Goal: Task Accomplishment & Management: Manage account settings

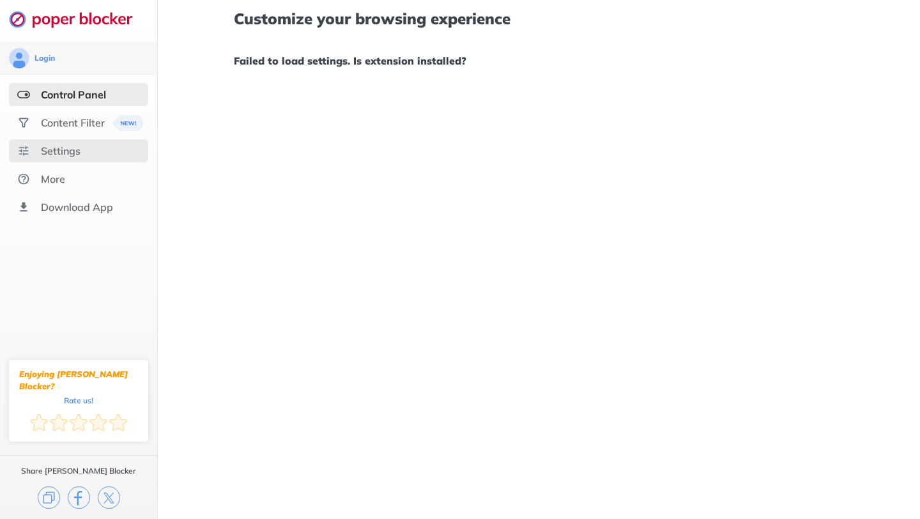
click at [72, 141] on div "Settings" at bounding box center [78, 150] width 139 height 23
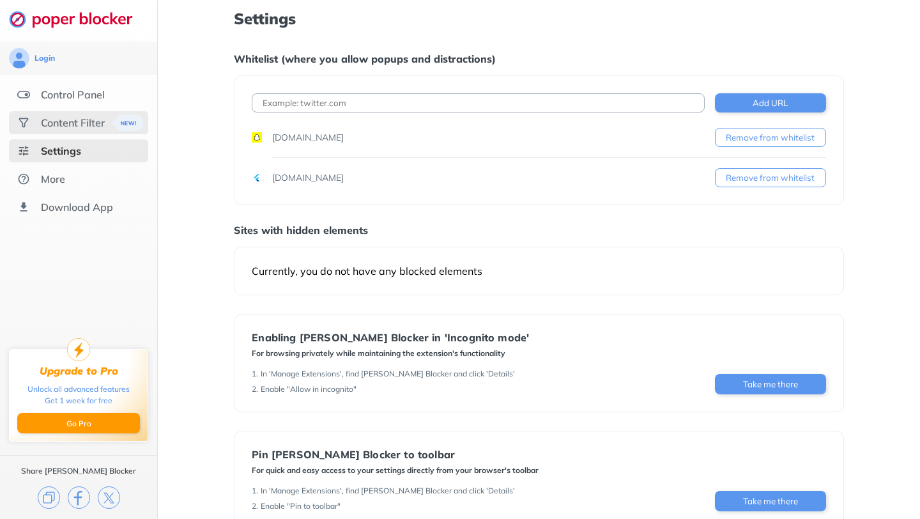
click at [73, 130] on div "Content Filter" at bounding box center [78, 122] width 139 height 23
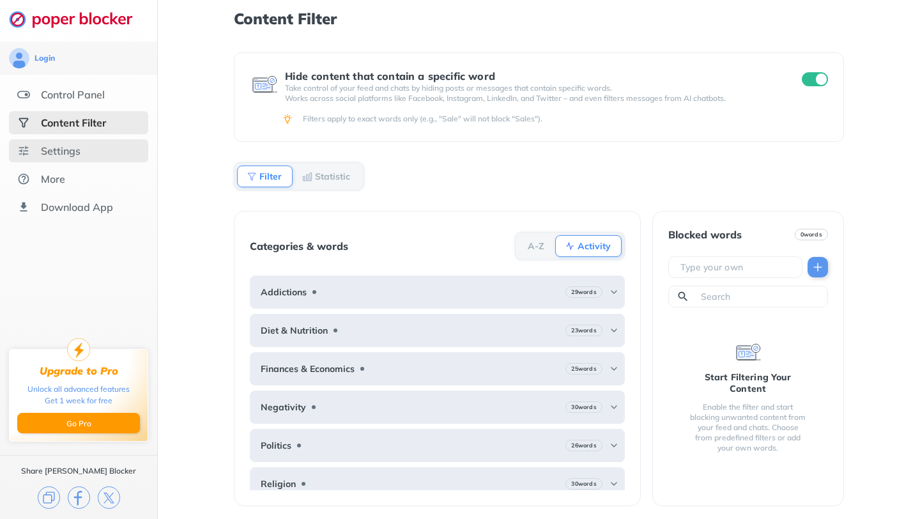
click at [75, 143] on div "Settings" at bounding box center [78, 150] width 139 height 23
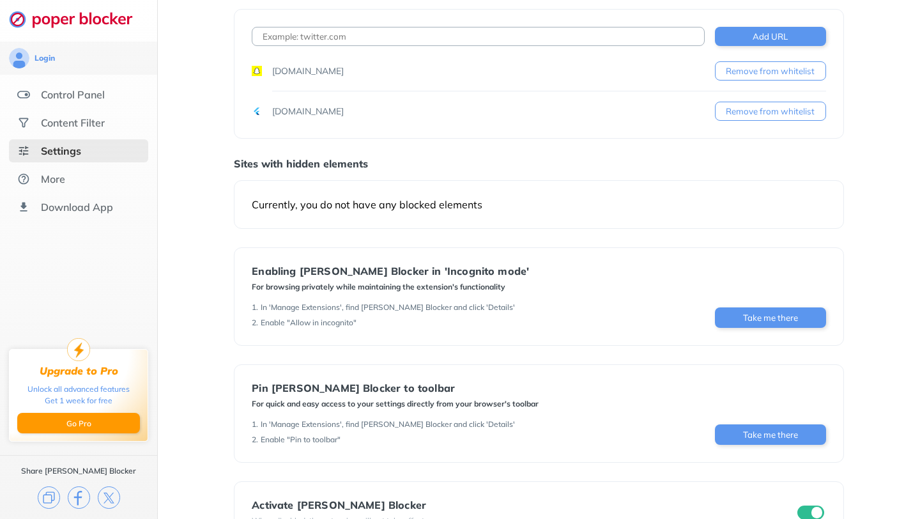
scroll to position [110, 0]
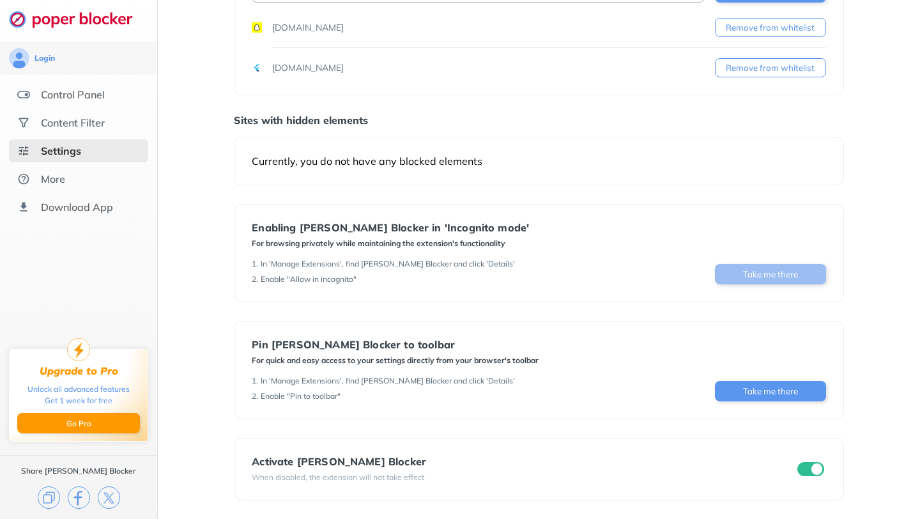
click at [772, 281] on button "Take me there" at bounding box center [770, 274] width 111 height 20
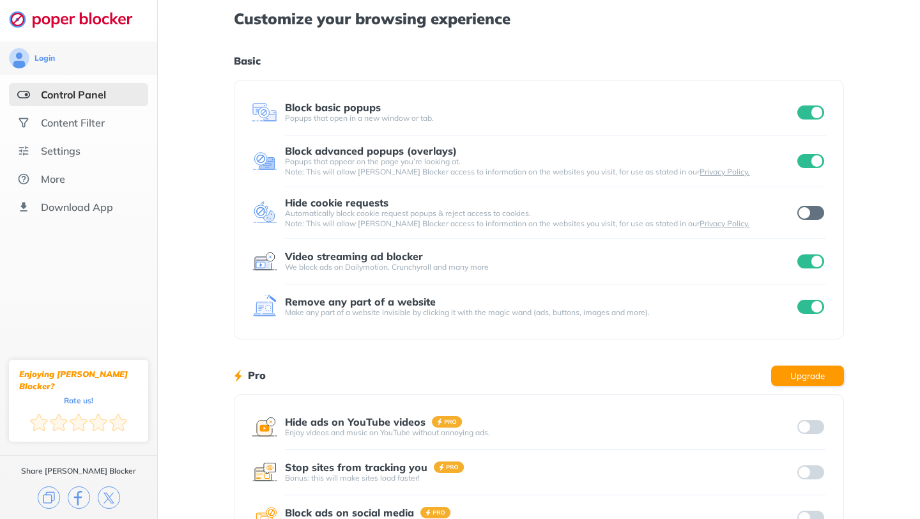
click at [805, 216] on input "checkbox" at bounding box center [811, 213] width 27 height 14
